Goal: Task Accomplishment & Management: Use online tool/utility

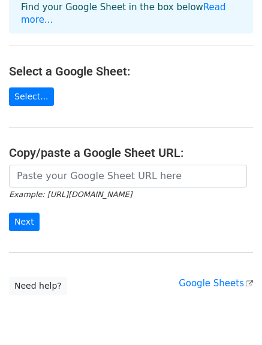
scroll to position [120, 0]
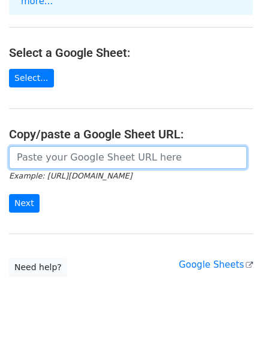
click at [115, 146] on input "url" at bounding box center [128, 157] width 238 height 23
paste input "Blake Russell"
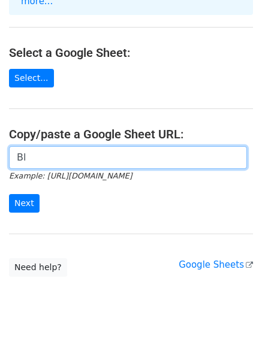
type input "B"
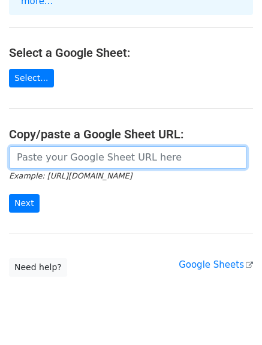
paste input "https://docs.google.com/spreadsheets/d/1BmDsI1oeX0lZH5cvphc9X8BcEAFwf8SaC4QkLKB…"
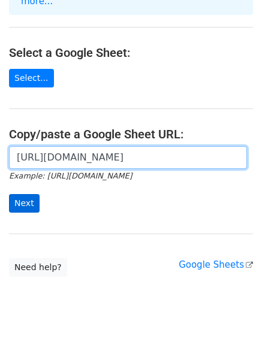
type input "https://docs.google.com/spreadsheets/d/1BmDsI1oeX0lZH5cvphc9X8BcEAFwf8SaC4QkLKB…"
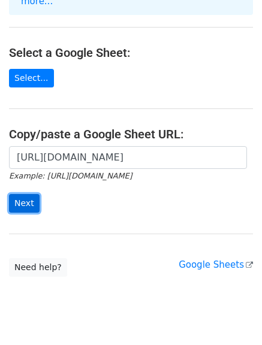
click at [18, 195] on input "Next" at bounding box center [24, 203] width 31 height 19
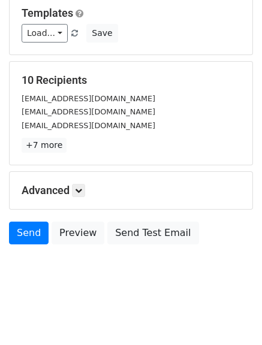
scroll to position [168, 0]
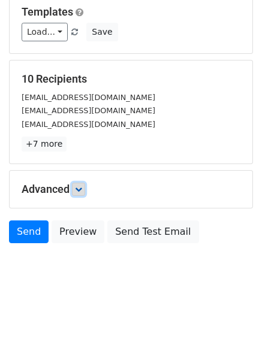
click at [78, 195] on link at bounding box center [78, 189] width 13 height 13
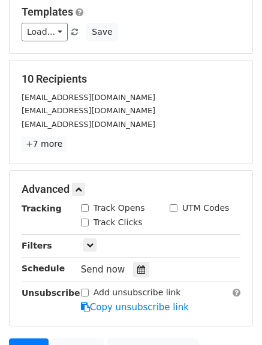
click at [85, 207] on input "Track Opens" at bounding box center [85, 208] width 8 height 8
checkbox input "true"
click at [85, 220] on input "Track Clicks" at bounding box center [85, 223] width 8 height 8
checkbox input "true"
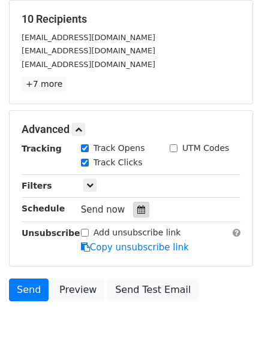
click at [137, 205] on icon at bounding box center [141, 209] width 8 height 8
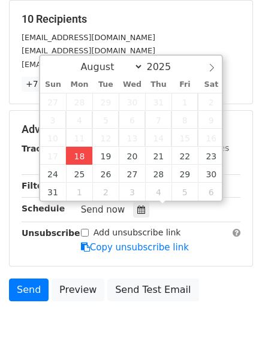
type input "2025-08-18 14:39"
type input "02"
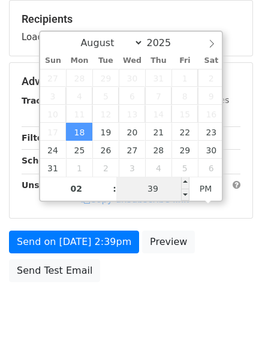
click at [164, 188] on input "39" at bounding box center [152, 189] width 73 height 24
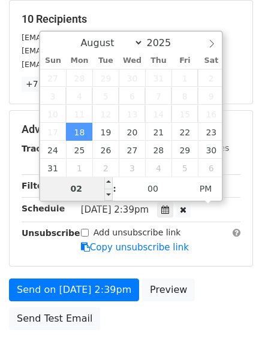
type input "39"
click at [78, 189] on input "02" at bounding box center [76, 189] width 73 height 24
type input "4"
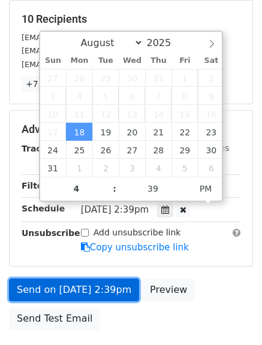
type input "2025-08-18 16:39"
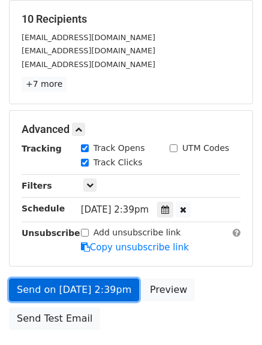
click at [61, 287] on link "Send on Aug 18 at 2:39pm" at bounding box center [74, 290] width 130 height 23
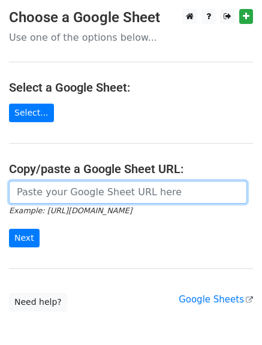
click at [113, 196] on input "url" at bounding box center [128, 192] width 238 height 23
type input "[URL][DOMAIN_NAME]"
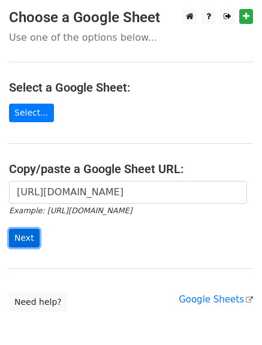
click at [19, 235] on input "Next" at bounding box center [24, 238] width 31 height 19
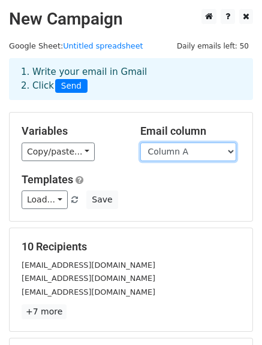
click at [161, 152] on select "Column A Column B Column C" at bounding box center [188, 152] width 96 height 19
select select "Column B"
click at [140, 143] on select "Column A Column B Column C" at bounding box center [188, 152] width 96 height 19
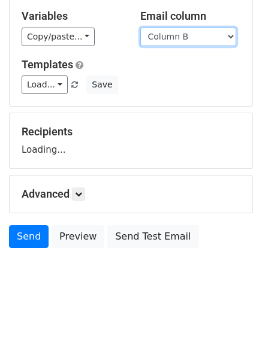
scroll to position [120, 0]
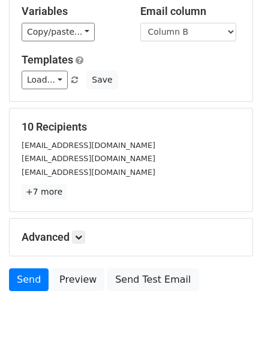
click at [84, 186] on p "+7 more" at bounding box center [131, 191] width 219 height 15
click at [78, 234] on icon at bounding box center [78, 237] width 7 height 7
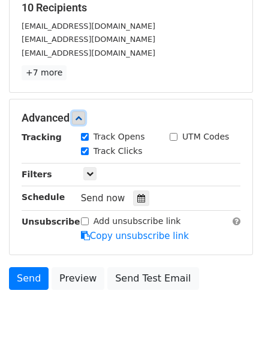
scroll to position [240, 0]
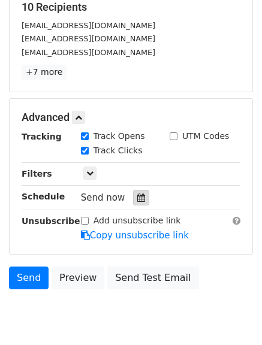
click at [140, 201] on div at bounding box center [141, 198] width 16 height 16
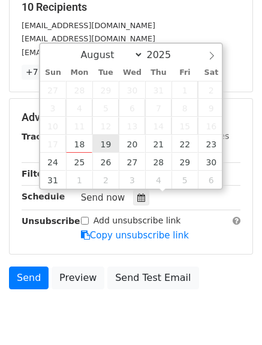
type input "2025-08-19 12:00"
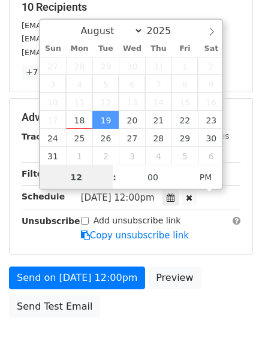
scroll to position [1, 0]
type input "5"
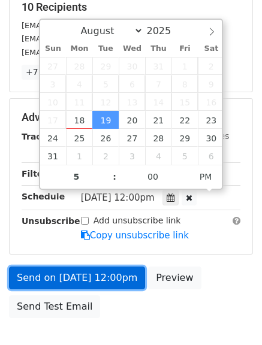
type input "2025-08-19 17:00"
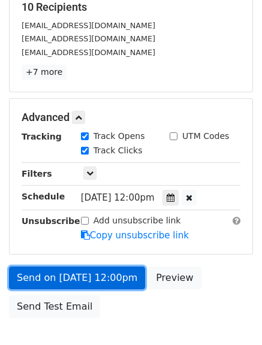
click at [70, 272] on link "Send on Aug 19 at 12:00pm" at bounding box center [77, 278] width 136 height 23
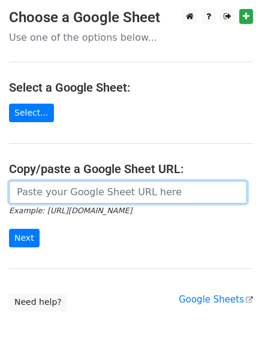
click at [56, 197] on input "url" at bounding box center [128, 192] width 238 height 23
type input "https://docs.google.com/spreadsheets/d/1BmDsI1oeX0lZH5cvphc9X8BcEAFwf8SaC4QkLKB…"
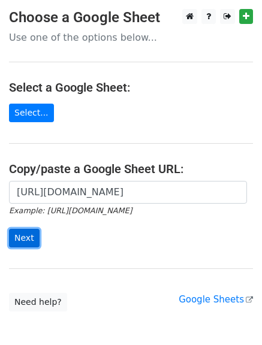
click at [20, 240] on input "Next" at bounding box center [24, 238] width 31 height 19
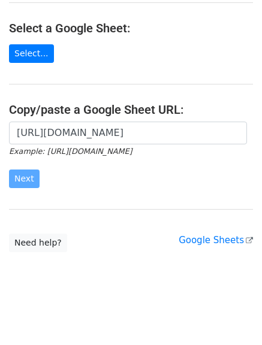
scroll to position [62, 0]
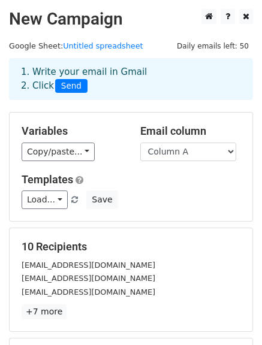
click at [195, 158] on select "Column A Column B Column C" at bounding box center [188, 152] width 96 height 19
click at [203, 159] on select "Column A Column B Column C" at bounding box center [188, 152] width 96 height 19
select select "Column C"
click at [140, 143] on select "Column A Column B Column C" at bounding box center [188, 152] width 96 height 19
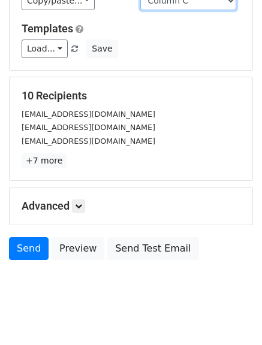
scroll to position [168, 0]
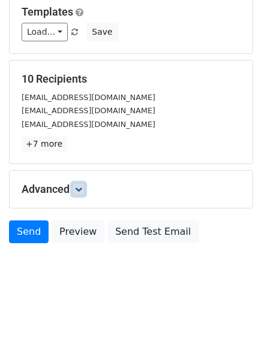
click at [81, 193] on link at bounding box center [78, 189] width 13 height 13
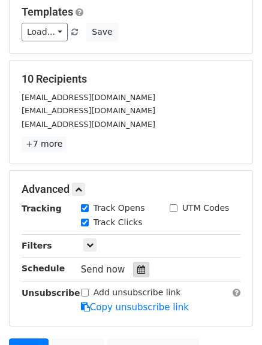
click at [137, 266] on icon at bounding box center [141, 269] width 8 height 8
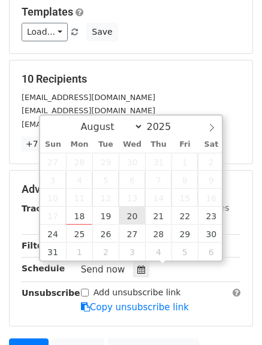
type input "2025-08-20 12:00"
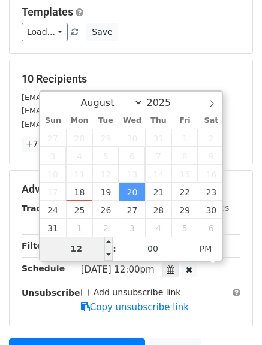
type input "6"
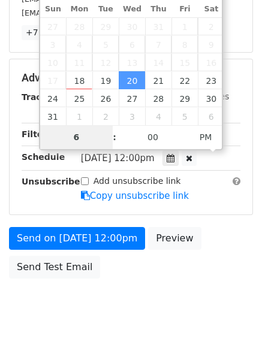
scroll to position [288, 0]
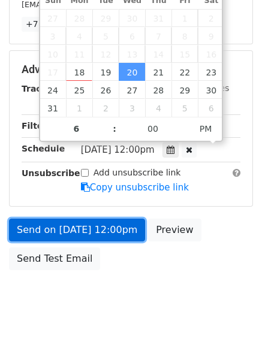
type input "2025-08-20 18:00"
click at [65, 232] on link "Send on Aug 20 at 12:00pm" at bounding box center [77, 230] width 136 height 23
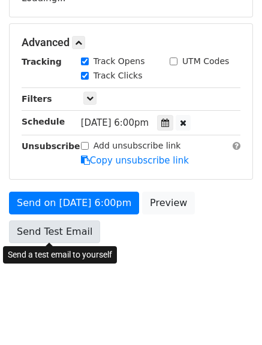
scroll to position [266, 0]
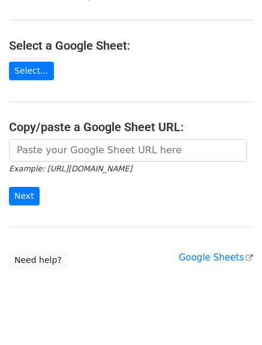
scroll to position [62, 0]
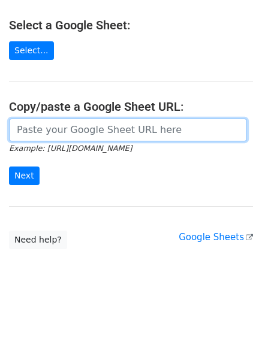
click at [84, 134] on input "url" at bounding box center [128, 130] width 238 height 23
type input "[URL][DOMAIN_NAME]"
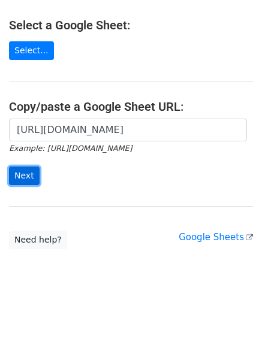
click at [16, 171] on input "Next" at bounding box center [24, 176] width 31 height 19
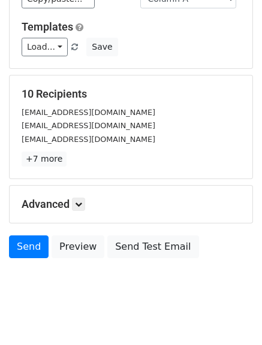
scroll to position [168, 0]
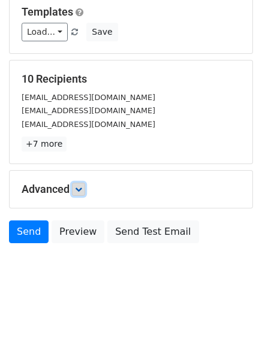
click at [80, 193] on link at bounding box center [78, 189] width 13 height 13
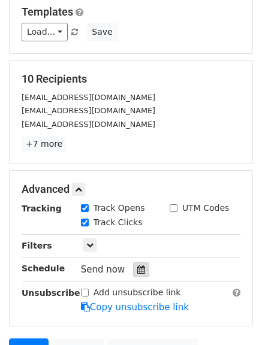
click at [137, 268] on icon at bounding box center [141, 269] width 8 height 8
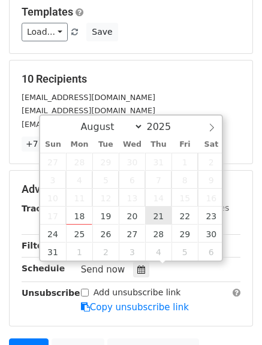
type input "2025-08-21 12:00"
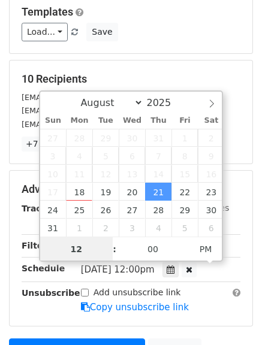
scroll to position [1, 0]
type input "7"
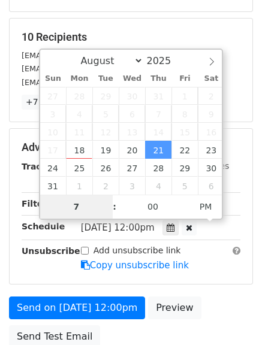
scroll to position [228, 0]
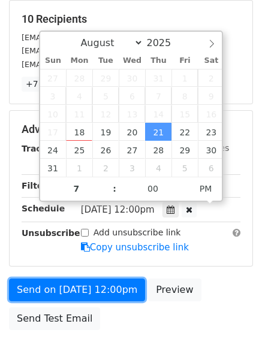
type input "2025-08-21 19:00"
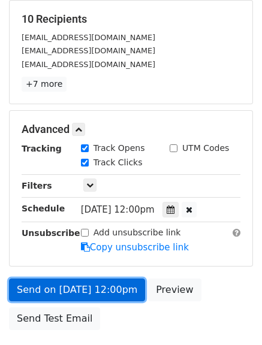
click at [75, 287] on link "Send on Aug 21 at 12:00pm" at bounding box center [77, 290] width 136 height 23
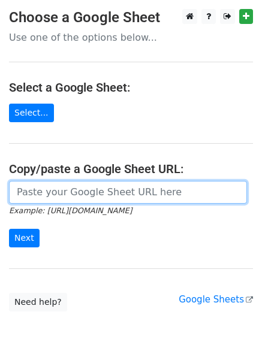
click at [62, 198] on input "url" at bounding box center [128, 192] width 238 height 23
type input "[URL][DOMAIN_NAME]"
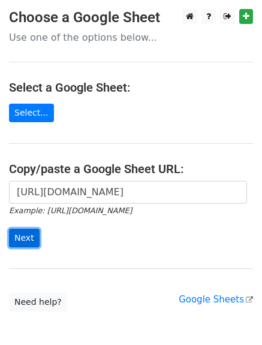
click at [23, 241] on input "Next" at bounding box center [24, 238] width 31 height 19
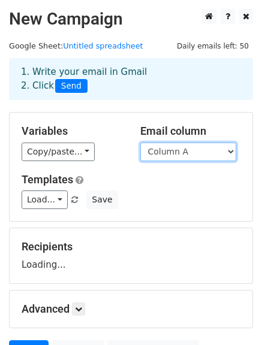
click at [171, 150] on select "Column A Column B Column C" at bounding box center [188, 152] width 96 height 19
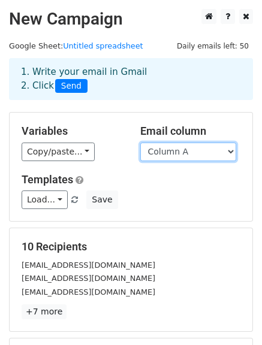
click at [181, 155] on select "Column A Column B Column C" at bounding box center [188, 152] width 96 height 19
select select "Column B"
click at [140, 143] on select "Column A Column B Column C" at bounding box center [188, 152] width 96 height 19
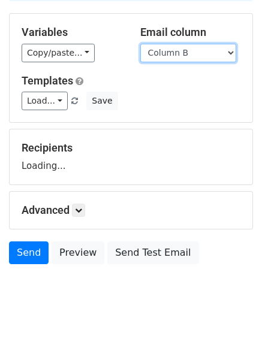
scroll to position [120, 0]
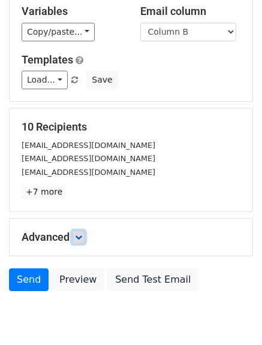
click at [83, 232] on link at bounding box center [78, 237] width 13 height 13
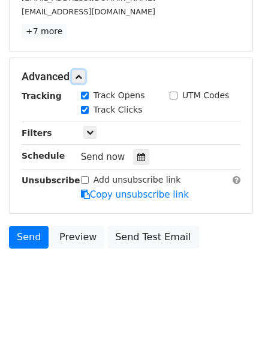
scroll to position [285, 0]
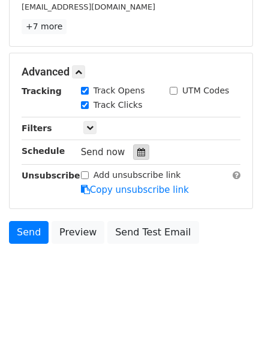
click at [137, 153] on icon at bounding box center [141, 152] width 8 height 8
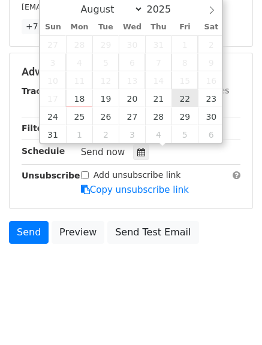
type input "2025-08-22 12:00"
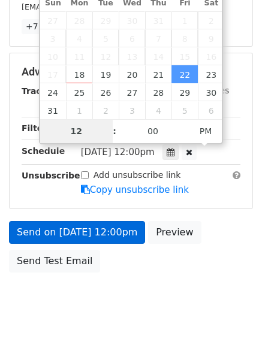
type input "8"
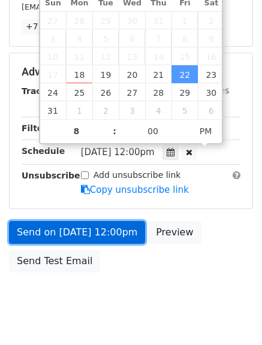
type input "2025-08-22 20:00"
click at [78, 229] on link "Send on Aug 22 at 12:00pm" at bounding box center [77, 232] width 136 height 23
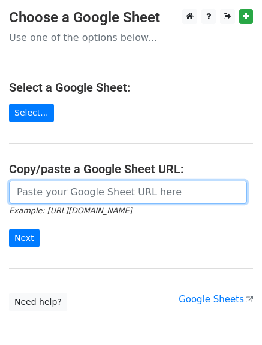
drag, startPoint x: 94, startPoint y: 194, endPoint x: 95, endPoint y: 203, distance: 9.1
click at [94, 194] on input "url" at bounding box center [128, 192] width 238 height 23
type input "https://docs.google.com/spreadsheets/d/1BmDsI1oeX0lZH5cvphc9X8BcEAFwf8SaC4QkLKB…"
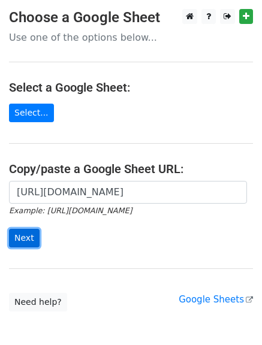
click at [31, 238] on input "Next" at bounding box center [24, 238] width 31 height 19
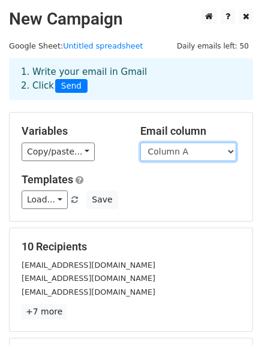
click at [184, 159] on select "Column A Column B Column C" at bounding box center [188, 152] width 96 height 19
select select "Column C"
click at [140, 143] on select "Column A Column B Column C" at bounding box center [188, 152] width 96 height 19
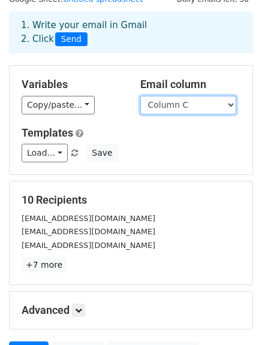
scroll to position [120, 0]
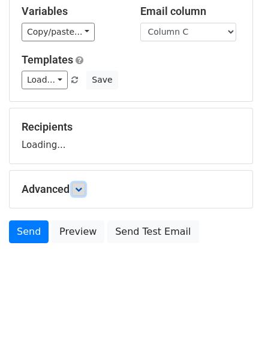
click at [78, 190] on form "Variables Copy/paste... {{Column A}} {{Column B}} {{Column C}} Email column Col…" at bounding box center [131, 120] width 244 height 257
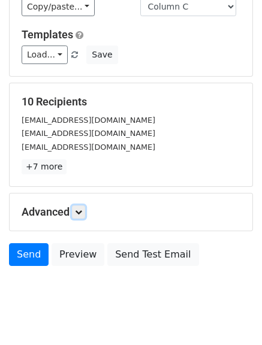
scroll to position [168, 0]
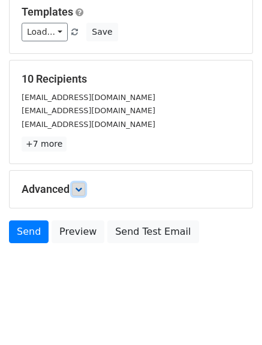
click at [76, 190] on link at bounding box center [78, 189] width 13 height 13
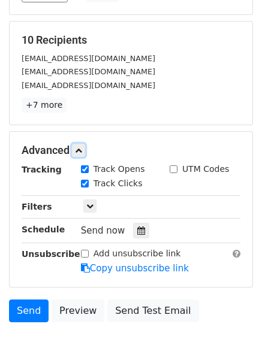
scroll to position [228, 0]
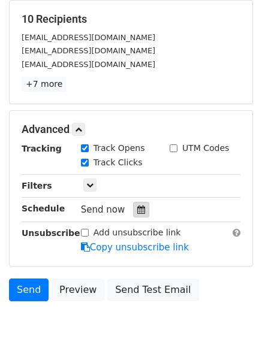
click at [137, 207] on icon at bounding box center [141, 209] width 8 height 8
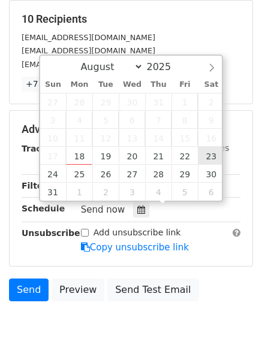
type input "[DATE] 12:00"
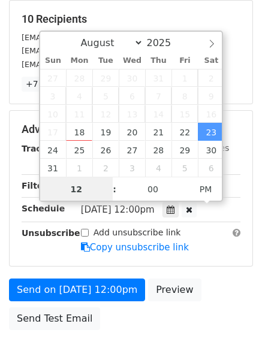
scroll to position [1, 0]
type input "9"
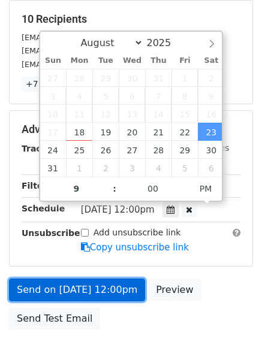
type input "[DATE] 21:00"
click at [65, 285] on link "Send on [DATE] 12:00pm" at bounding box center [77, 290] width 136 height 23
